Goal: Task Accomplishment & Management: Manage account settings

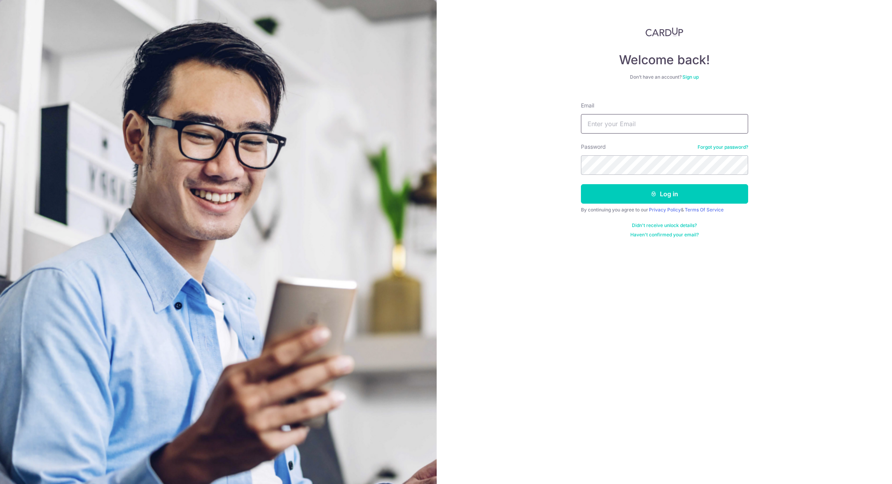
click at [620, 126] on input "Email" at bounding box center [664, 123] width 167 height 19
click at [601, 121] on input "Email" at bounding box center [664, 123] width 167 height 19
type input "[EMAIL_ADDRESS][DOMAIN_NAME]"
click at [581, 184] on button "Log in" at bounding box center [664, 193] width 167 height 19
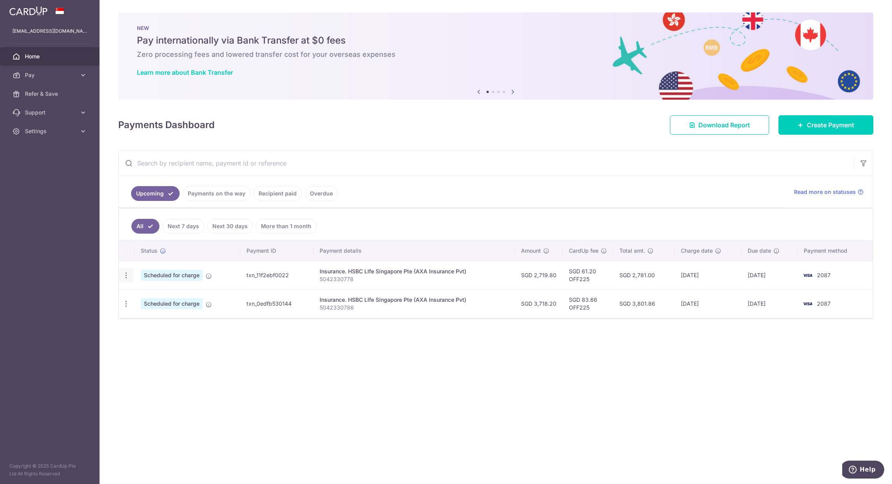
click at [124, 276] on icon "button" at bounding box center [126, 275] width 8 height 8
click at [176, 299] on span "Update payment" at bounding box center [167, 296] width 53 height 9
radio input "true"
type input "2,719.80"
type input "[DATE]"
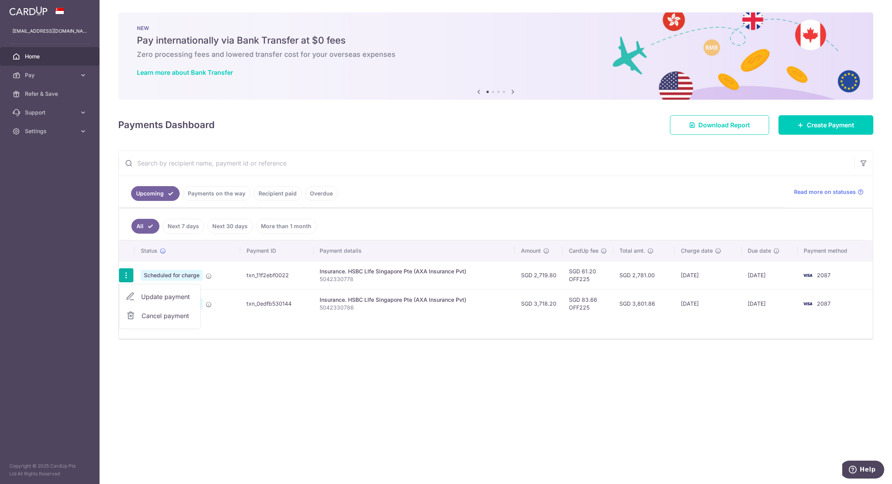
type input "5042330778"
type input "OFF225"
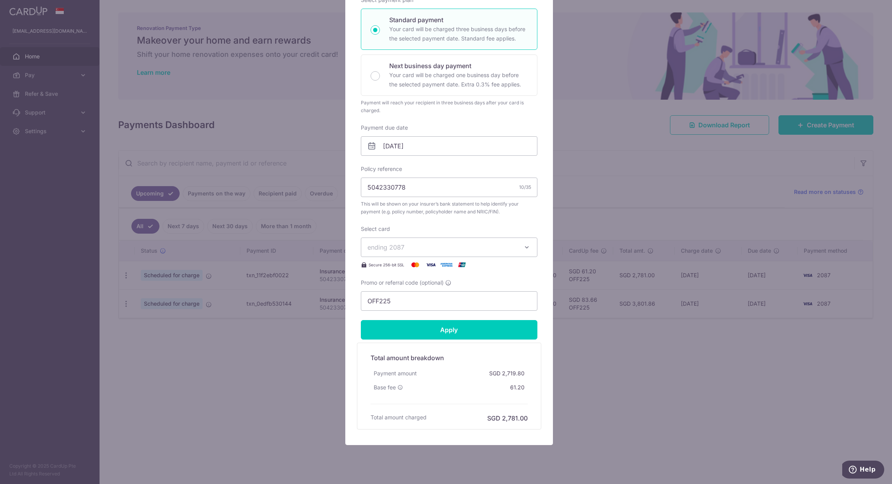
scroll to position [147, 0]
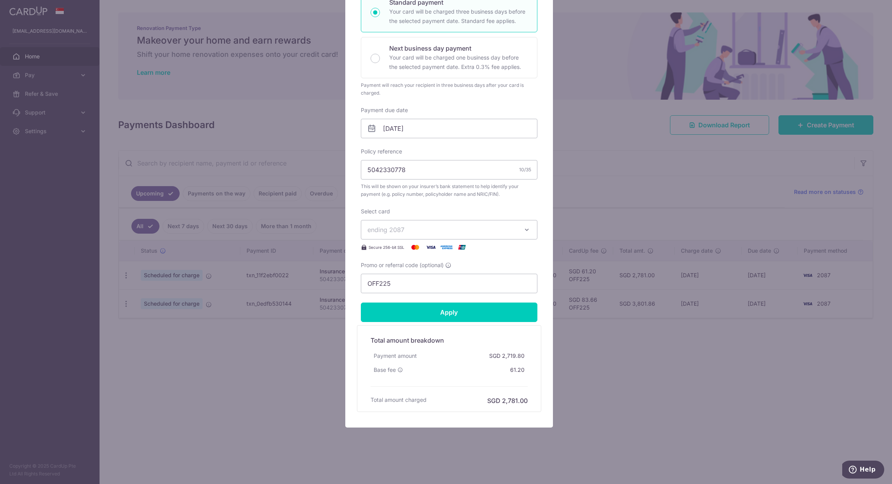
click at [465, 227] on span "ending 2087" at bounding box center [442, 229] width 149 height 9
click at [434, 233] on span "ending 2087" at bounding box center [442, 229] width 149 height 9
click at [449, 234] on button "ending 2087" at bounding box center [449, 229] width 177 height 19
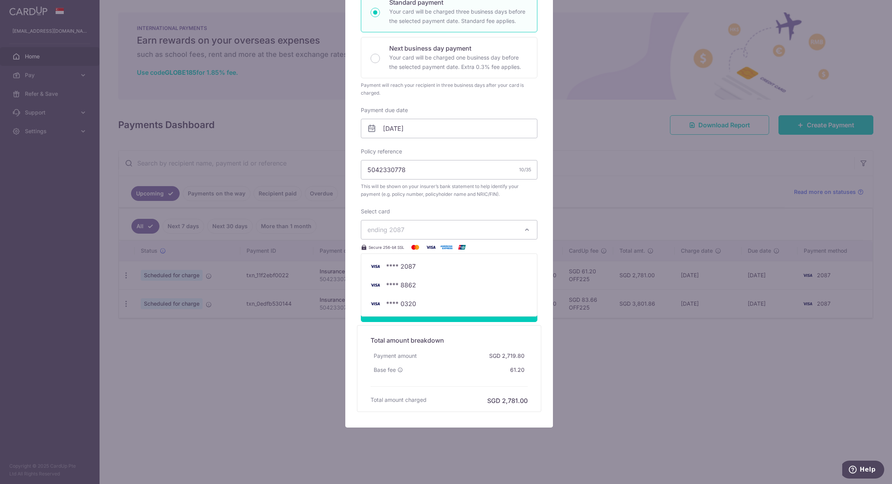
click at [636, 351] on div "Edit payment By clicking apply, you will make changes to all payments to HSBC L…" at bounding box center [446, 242] width 892 height 484
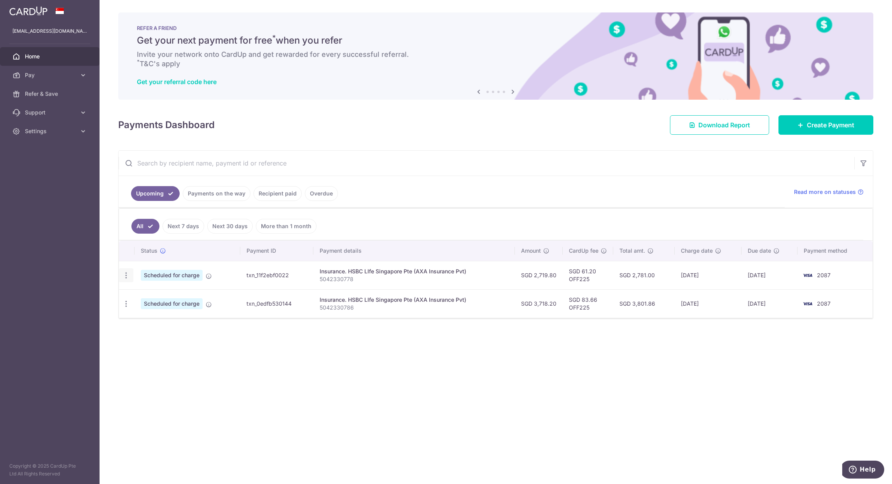
click at [125, 277] on icon "button" at bounding box center [126, 275] width 8 height 8
click at [168, 296] on span "Update payment" at bounding box center [167, 296] width 53 height 9
radio input "true"
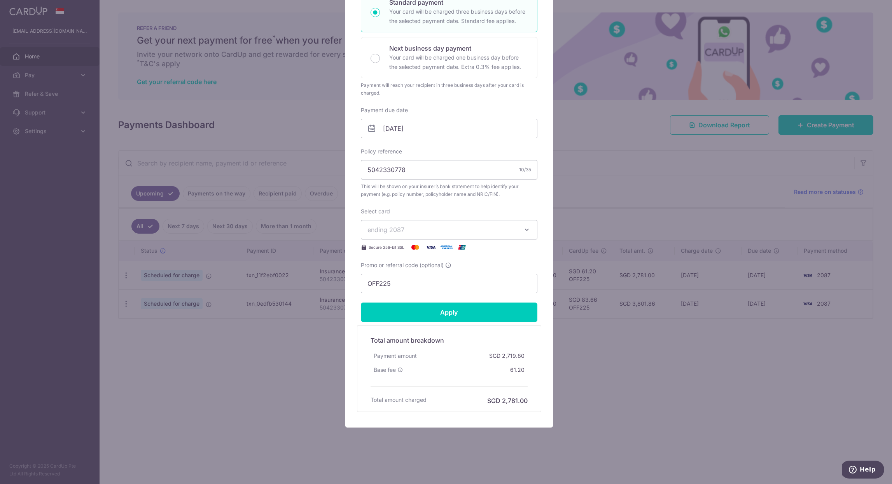
scroll to position [0, 0]
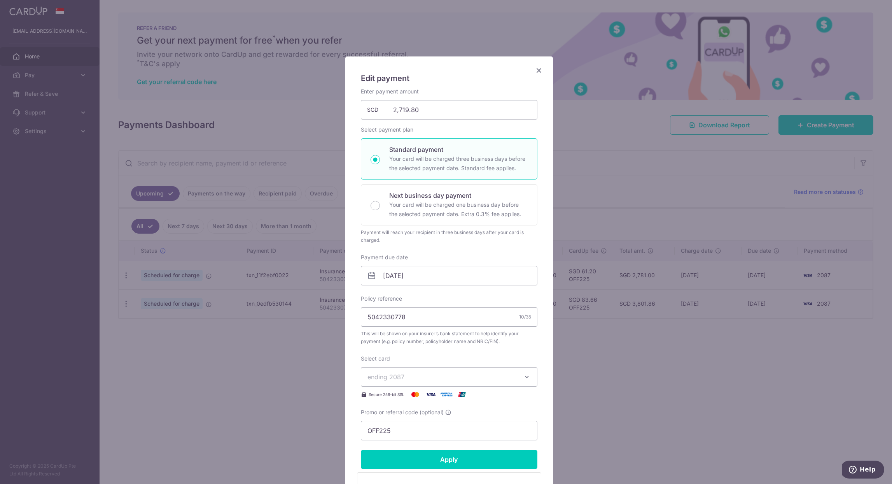
click at [431, 378] on span "ending 2087" at bounding box center [442, 376] width 149 height 9
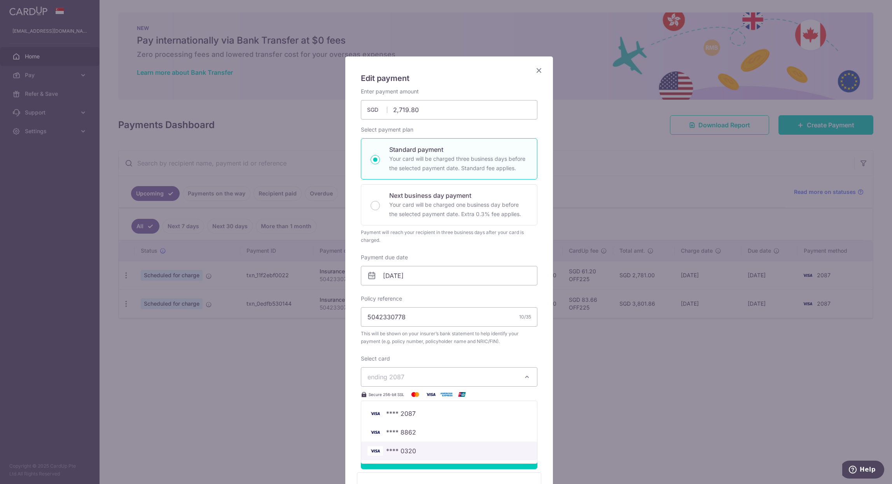
click at [412, 454] on span "**** 0320" at bounding box center [401, 450] width 30 height 9
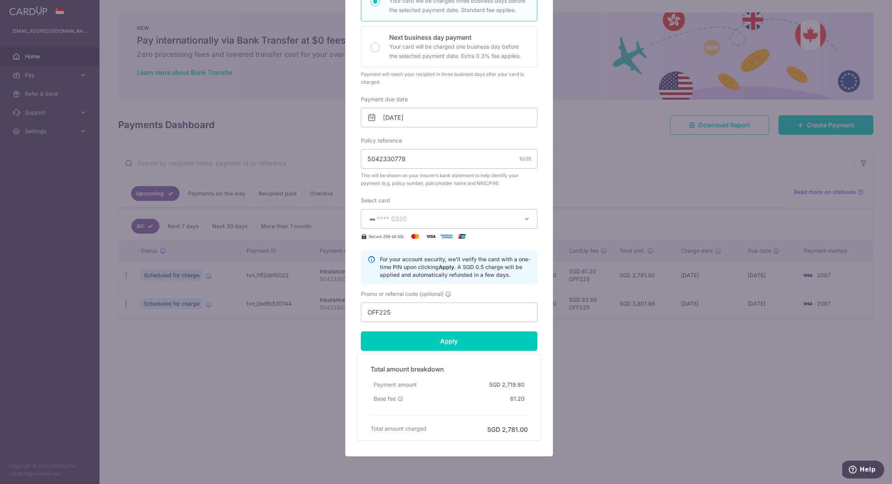
scroll to position [187, 0]
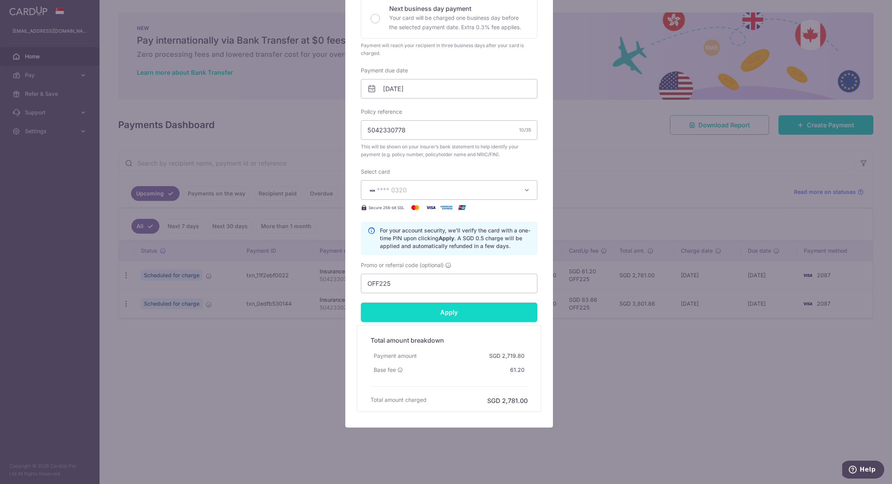
click at [443, 309] on input "Apply" at bounding box center [449, 311] width 177 height 19
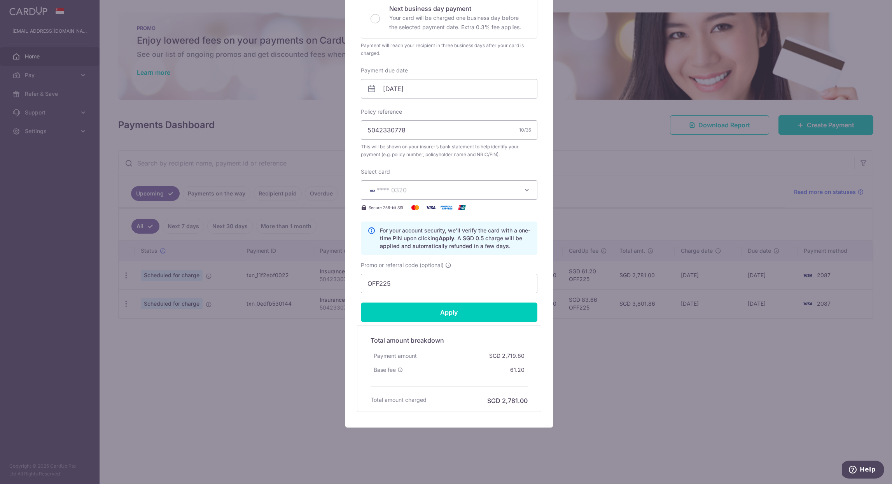
type input "Successfully Applied"
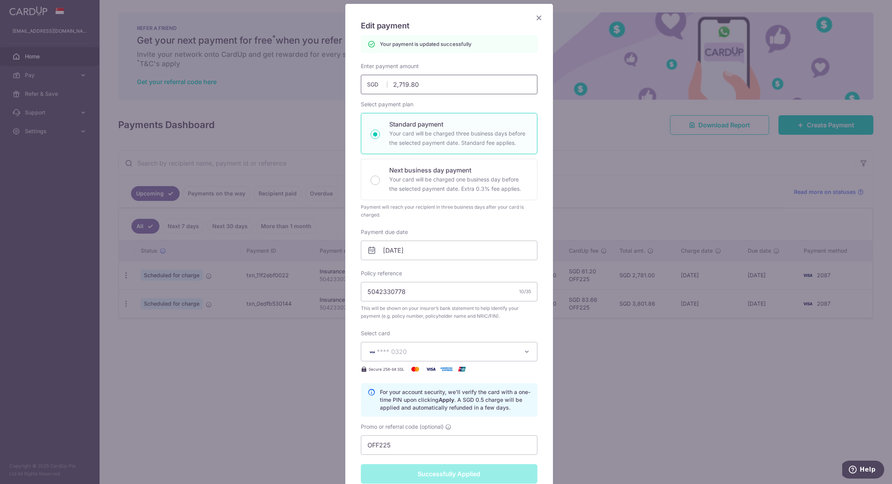
scroll to position [58, 0]
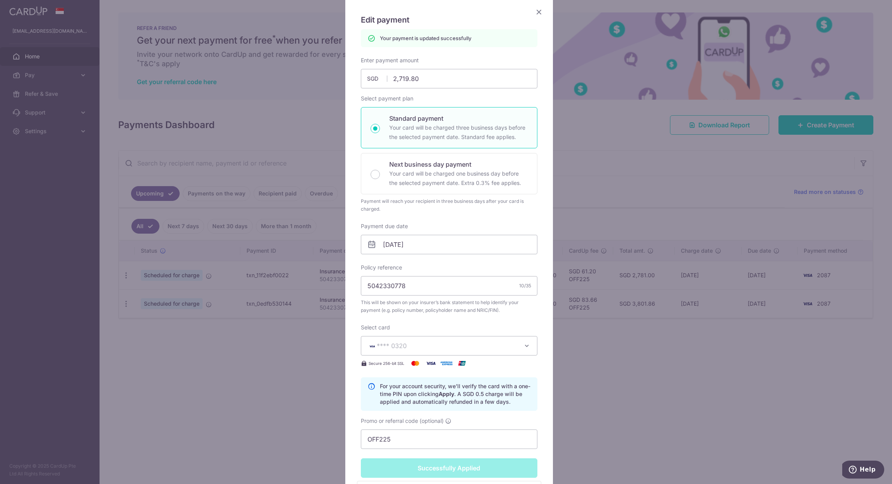
click at [536, 14] on icon "Close" at bounding box center [539, 12] width 9 height 10
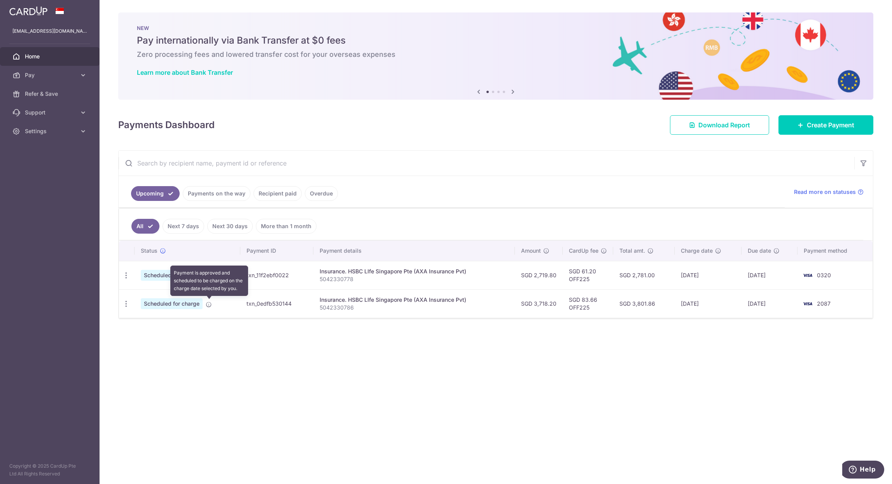
click at [209, 304] on icon at bounding box center [209, 304] width 6 height 6
click at [125, 303] on icon "button" at bounding box center [126, 304] width 8 height 8
click at [160, 326] on span "Update payment" at bounding box center [167, 324] width 53 height 9
radio input "true"
type input "3,718.20"
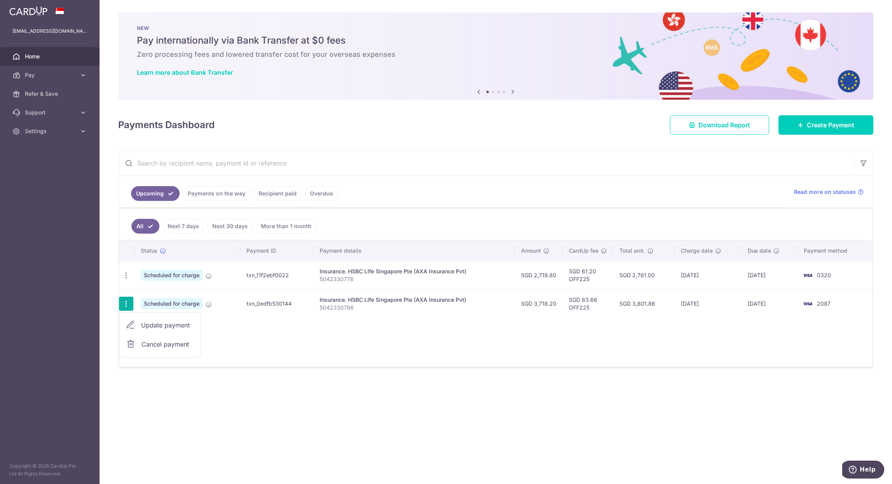
type input "[DATE]"
type input "5042330786"
type input "OFF225"
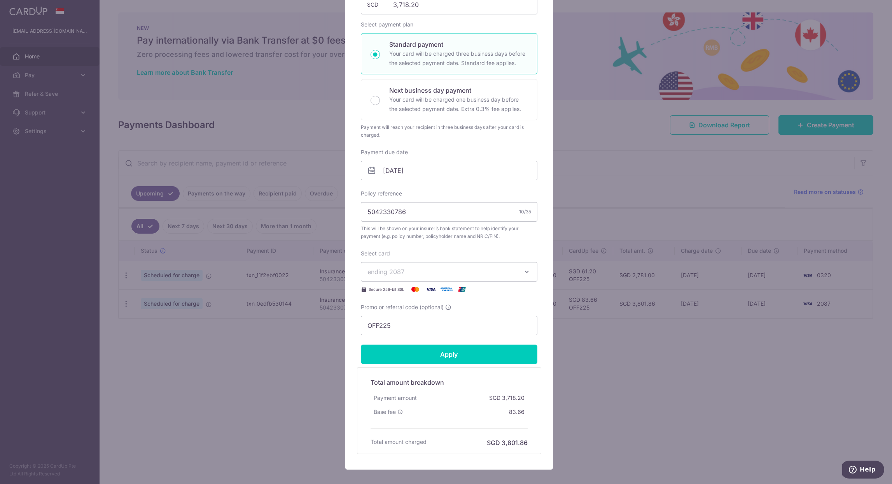
scroll to position [117, 0]
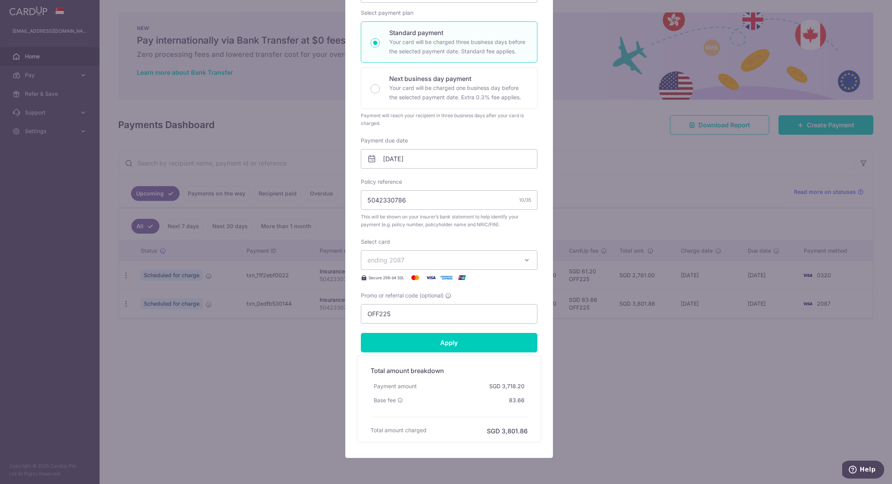
click at [434, 261] on span "ending 2087" at bounding box center [442, 259] width 149 height 9
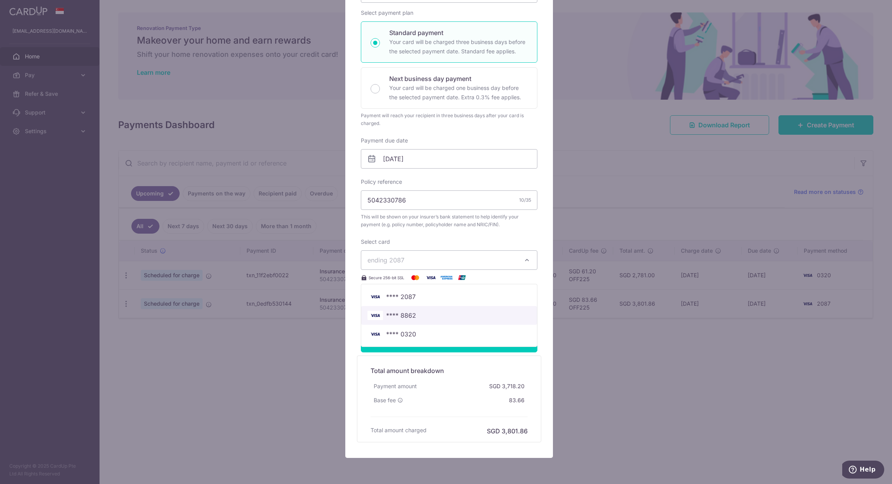
click at [423, 313] on span "**** 8862" at bounding box center [449, 314] width 163 height 9
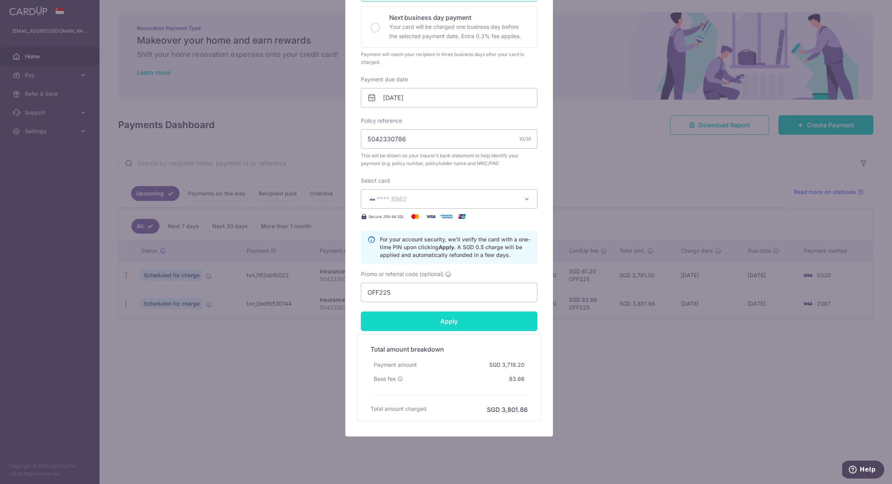
scroll to position [187, 0]
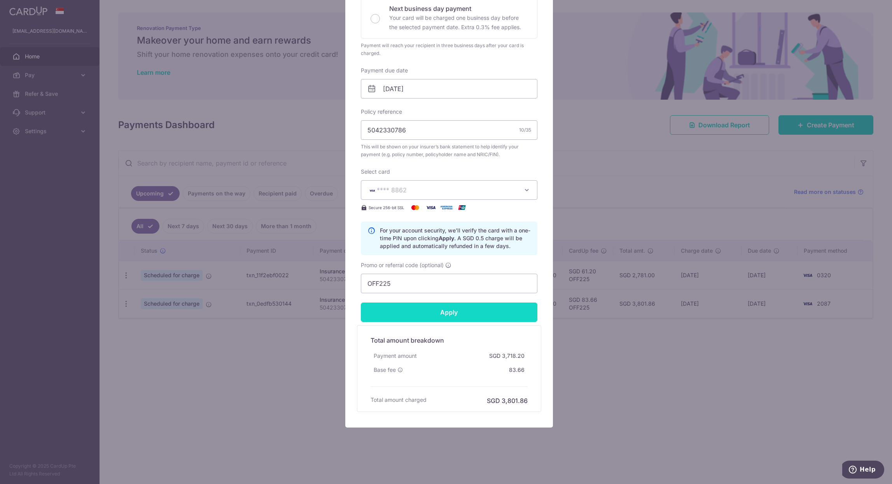
click at [452, 314] on input "Apply" at bounding box center [449, 311] width 177 height 19
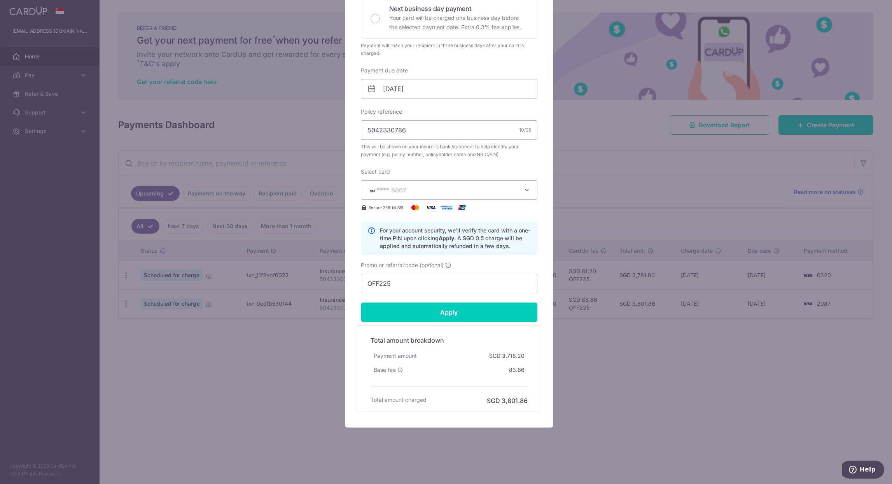
type input "Successfully Applied"
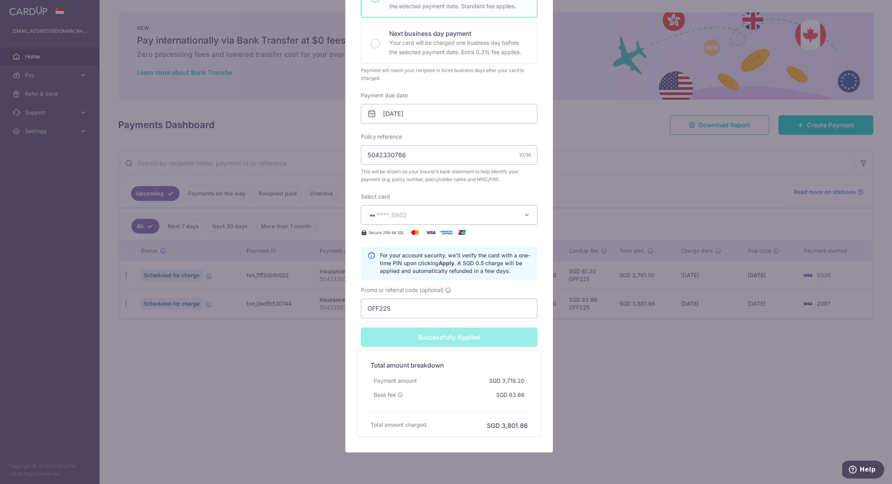
scroll to position [58, 0]
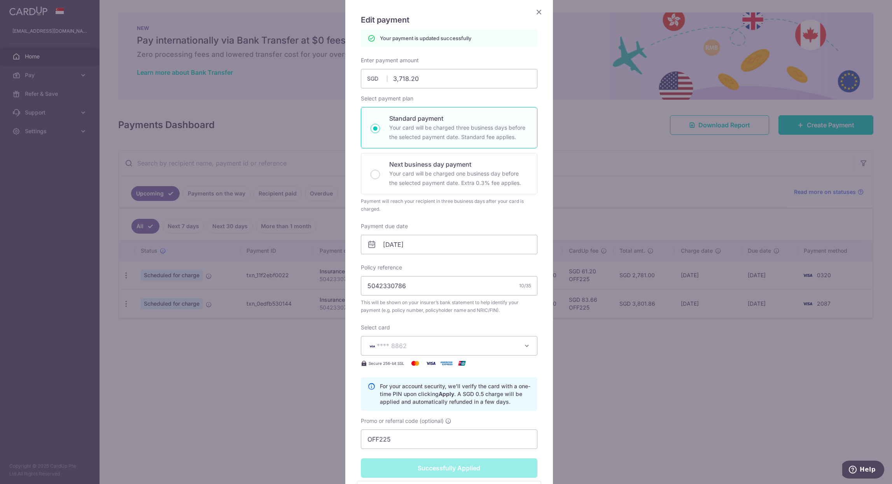
click at [539, 12] on icon "Close" at bounding box center [539, 12] width 9 height 10
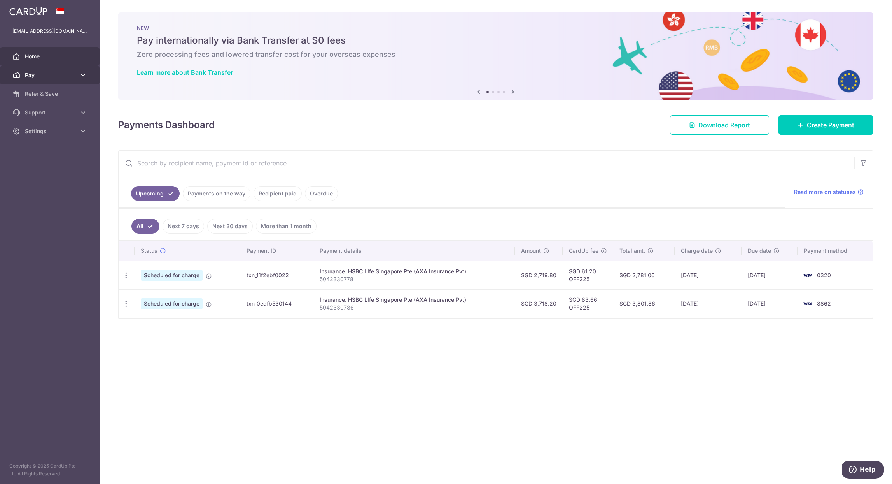
click at [86, 73] on icon at bounding box center [83, 75] width 8 height 8
click at [44, 92] on span "Payments" at bounding box center [50, 94] width 51 height 8
click at [85, 74] on icon at bounding box center [83, 75] width 8 height 8
drag, startPoint x: 36, startPoint y: 129, endPoint x: 38, endPoint y: 118, distance: 11.1
click at [36, 128] on span "Cards" at bounding box center [50, 131] width 51 height 8
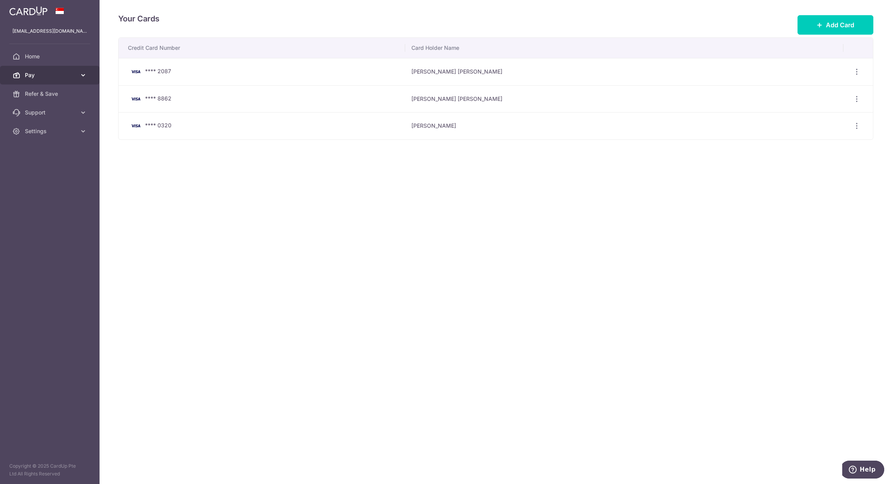
click at [32, 77] on span "Pay" at bounding box center [50, 75] width 51 height 8
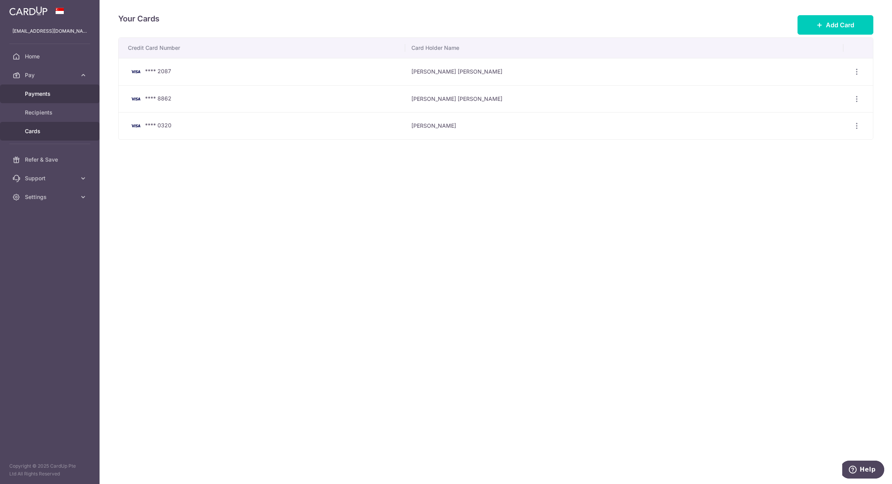
click at [36, 95] on span "Payments" at bounding box center [50, 94] width 51 height 8
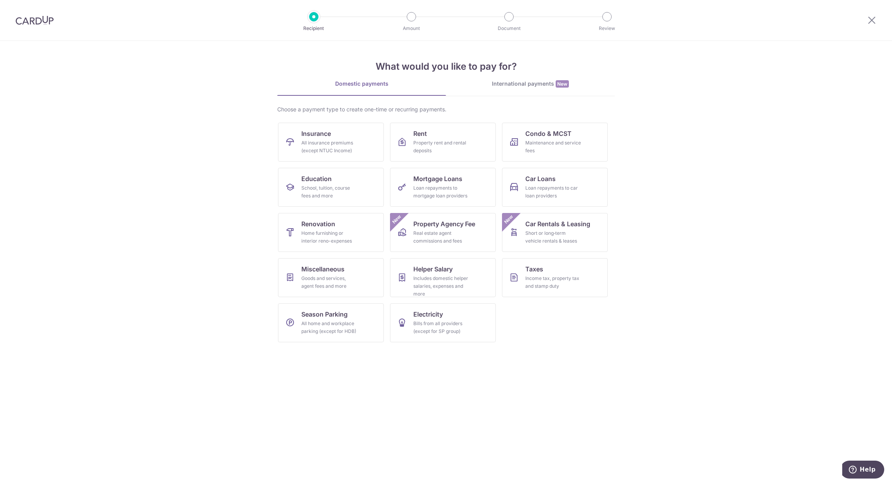
click at [35, 23] on img at bounding box center [35, 20] width 38 height 9
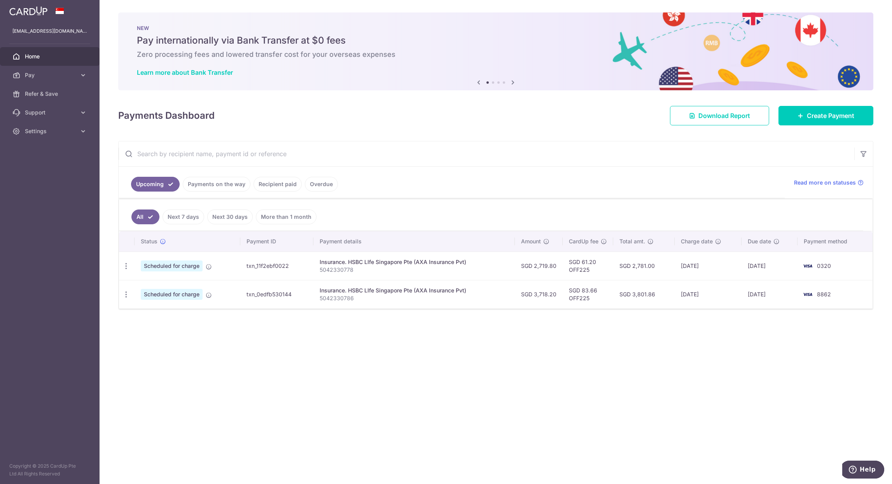
click at [164, 268] on span "Scheduled for charge" at bounding box center [172, 265] width 62 height 11
click at [178, 268] on span "Scheduled for charge" at bounding box center [172, 265] width 62 height 11
click at [722, 114] on span "Download Report" at bounding box center [725, 115] width 52 height 9
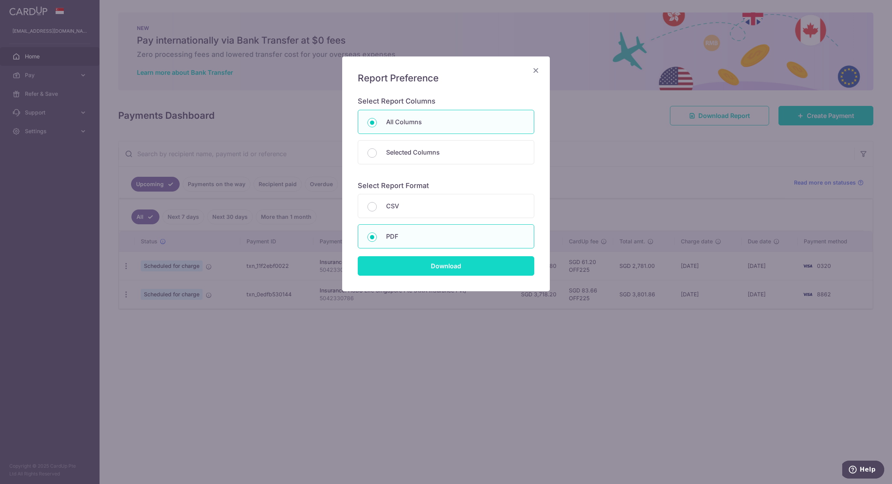
click at [454, 265] on input "Download" at bounding box center [446, 265] width 177 height 19
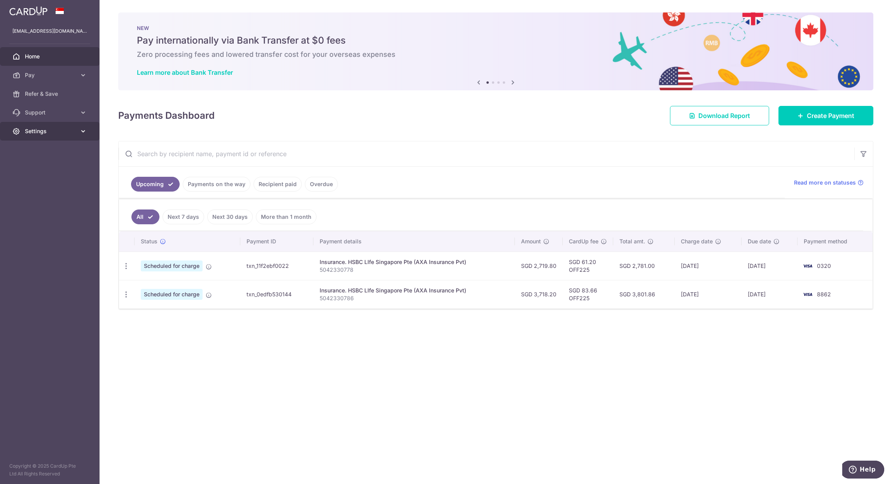
click at [82, 131] on icon at bounding box center [83, 131] width 8 height 8
click at [49, 168] on span "Logout" at bounding box center [50, 169] width 51 height 8
